Goal: Task Accomplishment & Management: Complete application form

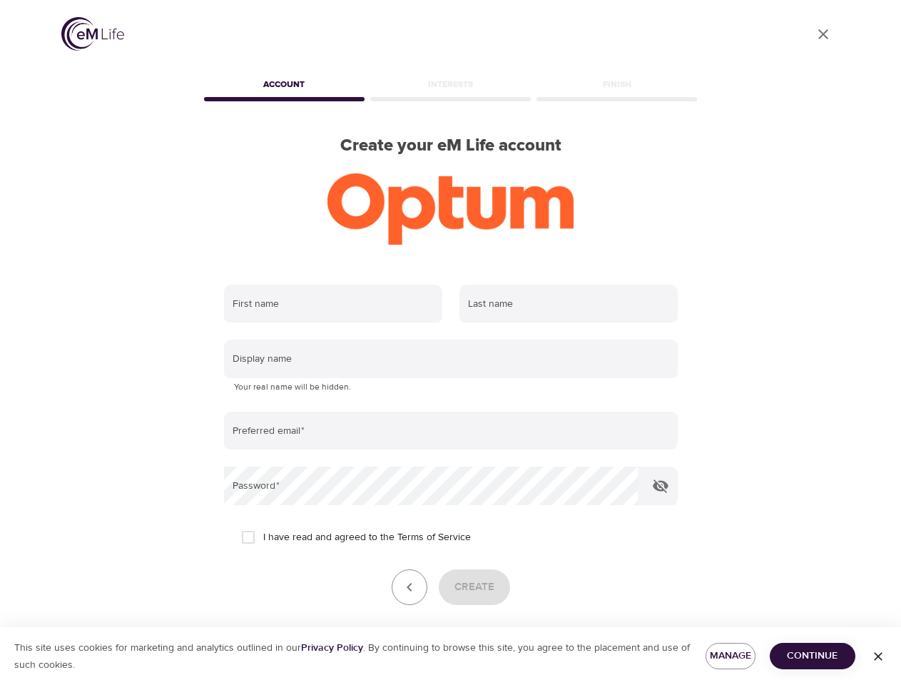
click at [333, 304] on input "text" at bounding box center [333, 304] width 218 height 39
click at [569, 304] on input "text" at bounding box center [569, 304] width 218 height 39
click at [451, 359] on input "text" at bounding box center [451, 359] width 454 height 39
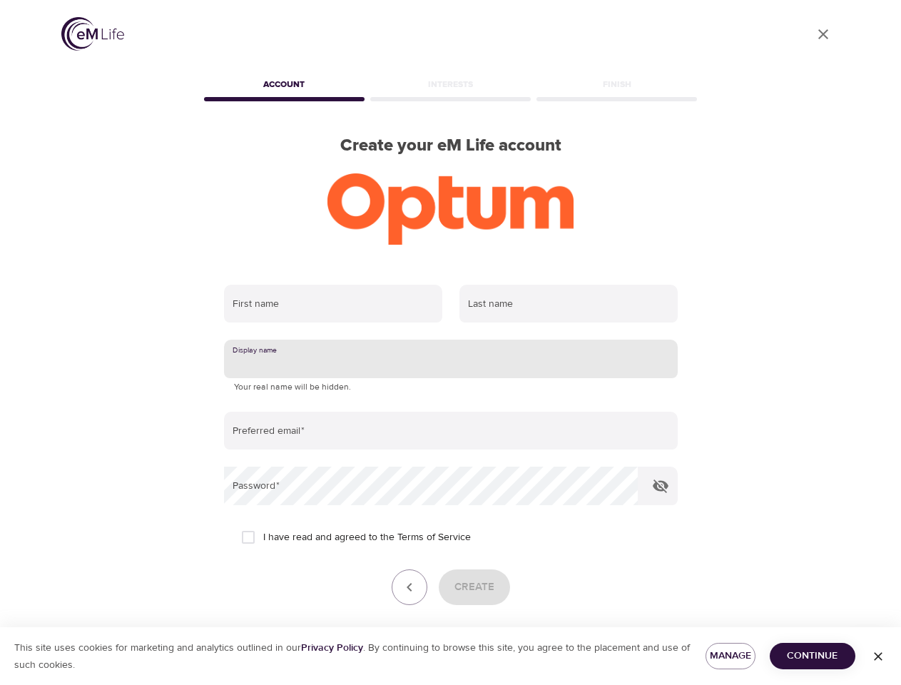
click at [451, 431] on input "email" at bounding box center [451, 431] width 454 height 39
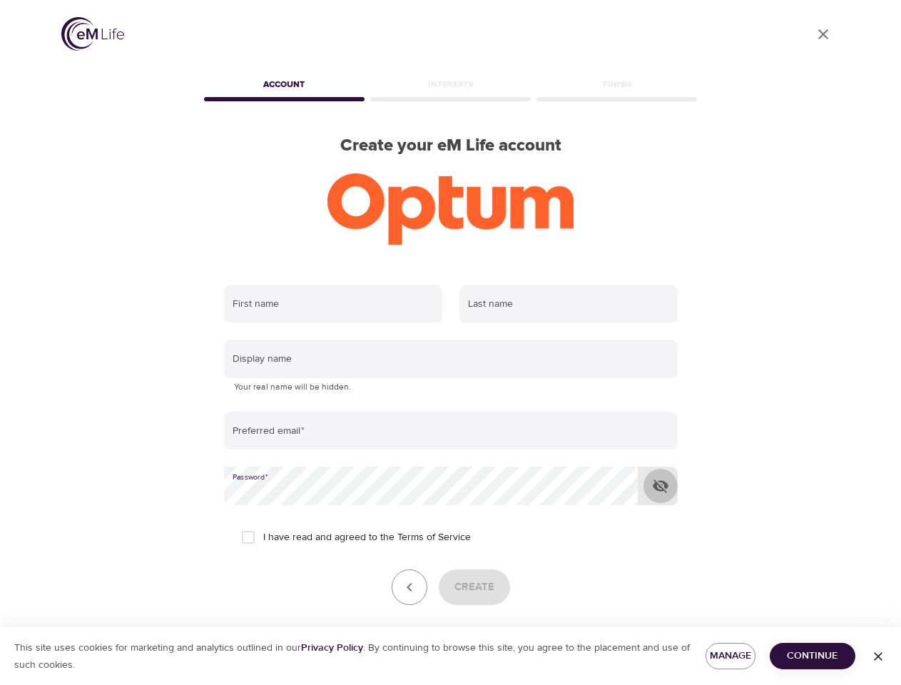
click at [661, 486] on icon "button" at bounding box center [660, 485] width 17 height 17
click at [410, 587] on icon "button" at bounding box center [409, 587] width 17 height 17
click at [474, 587] on div "Create" at bounding box center [451, 587] width 454 height 36
click at [731, 656] on span "Manage" at bounding box center [730, 656] width 27 height 18
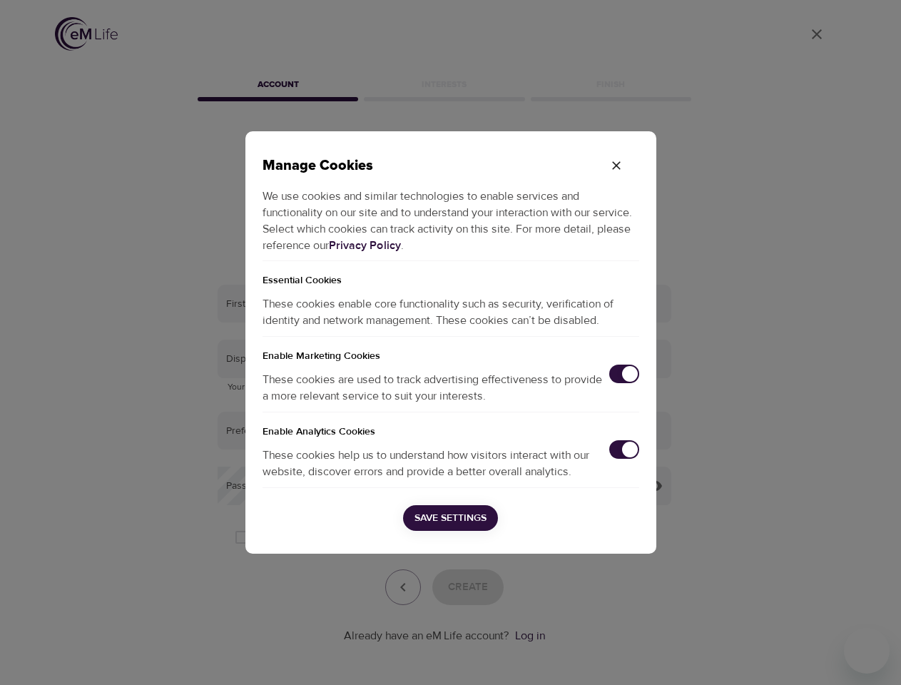
click at [813, 656] on div "Manage Cookies We use cookies and similar technologies to enable services and f…" at bounding box center [450, 342] width 901 height 685
